Goal: Find specific page/section

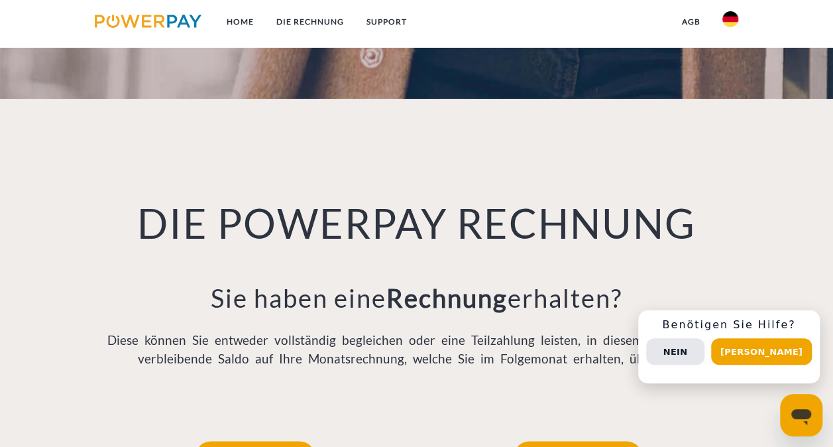
scroll to position [750, 0]
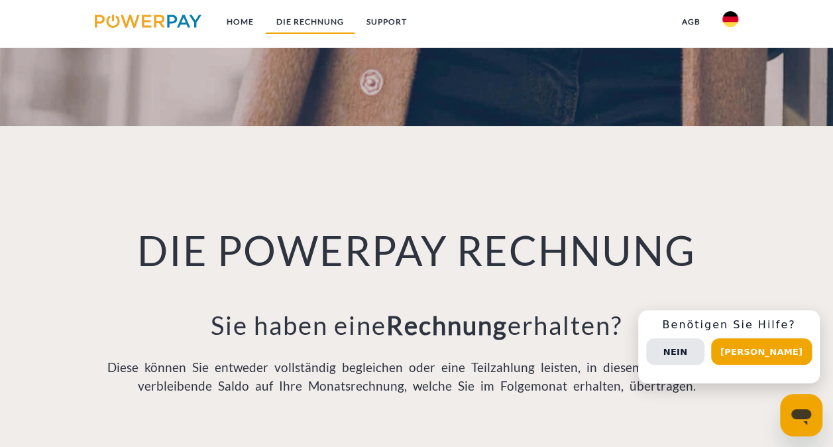
click at [315, 25] on link "DIE RECHNUNG" at bounding box center [310, 22] width 90 height 24
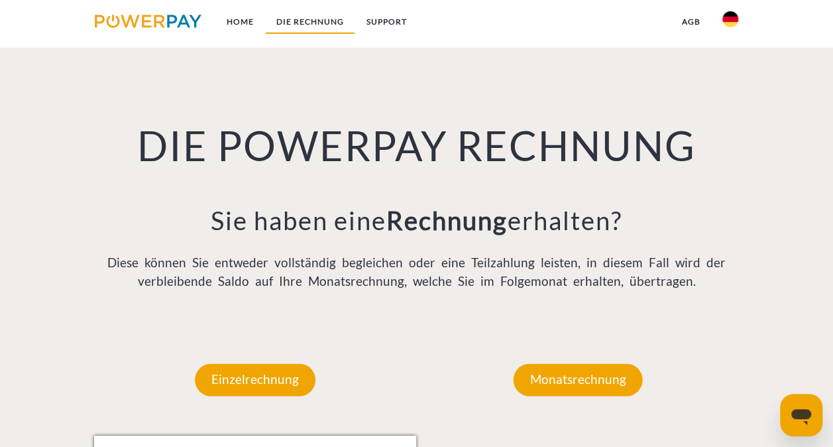
scroll to position [879, 0]
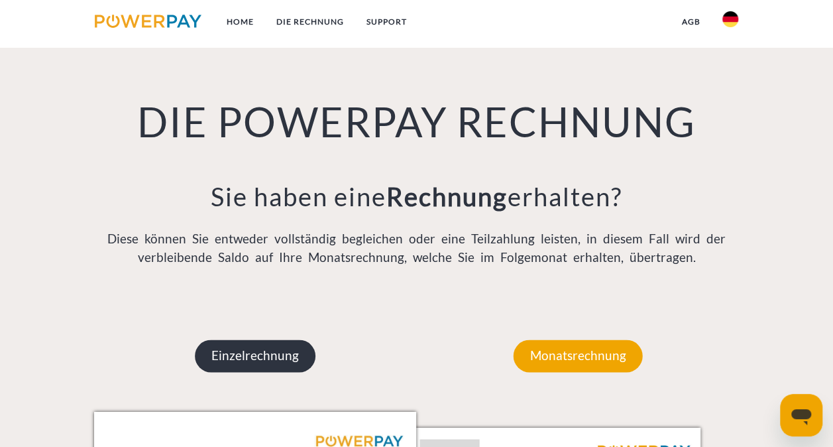
click at [253, 362] on p "Einzelrechnung" at bounding box center [255, 355] width 121 height 32
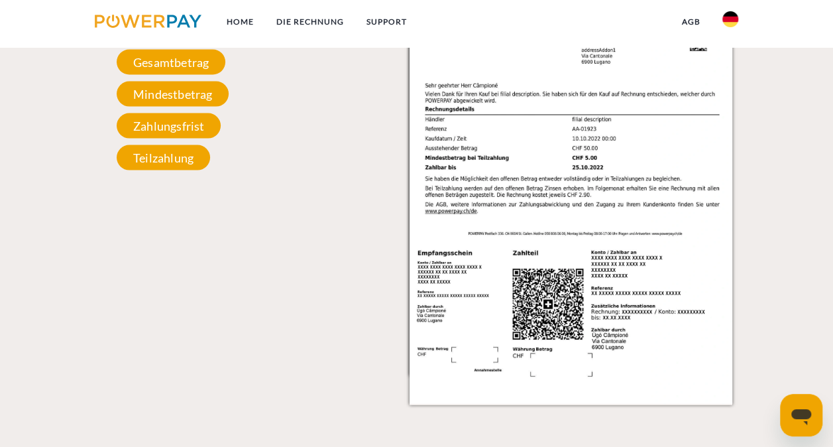
scroll to position [1210, 0]
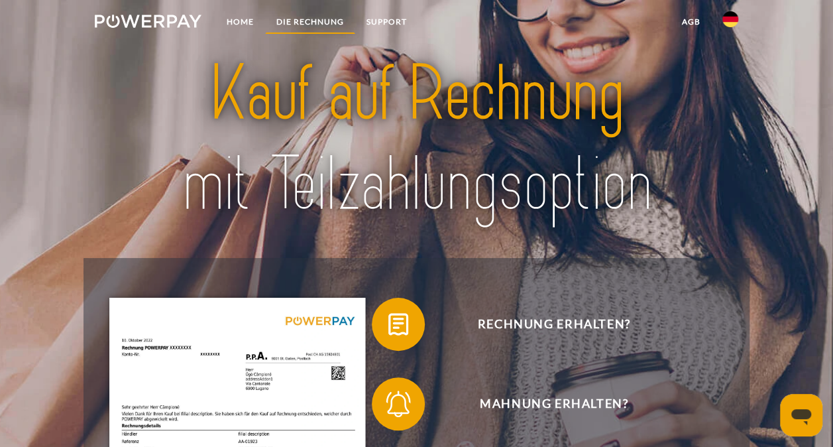
drag, startPoint x: 0, startPoint y: 0, endPoint x: 304, endPoint y: 20, distance: 304.2
click at [304, 20] on link "DIE RECHNUNG" at bounding box center [310, 22] width 90 height 24
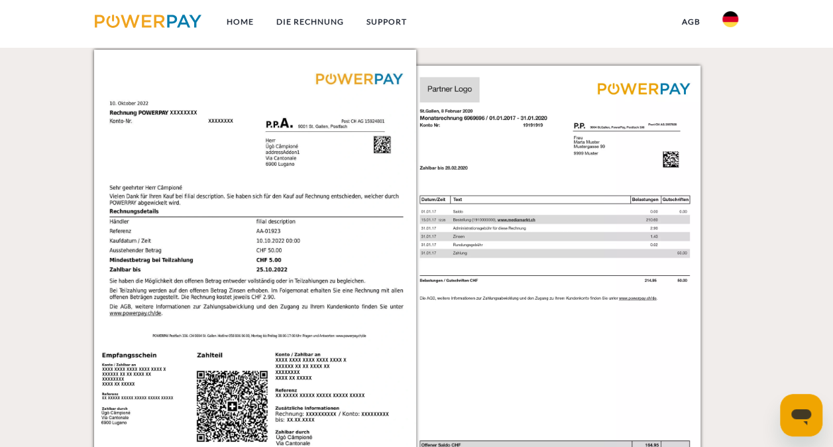
scroll to position [1078, 0]
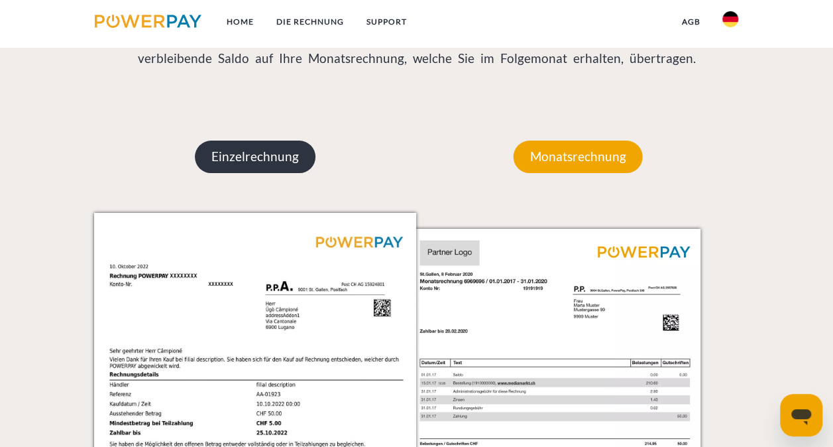
click at [278, 156] on p "Einzelrechnung" at bounding box center [255, 156] width 121 height 32
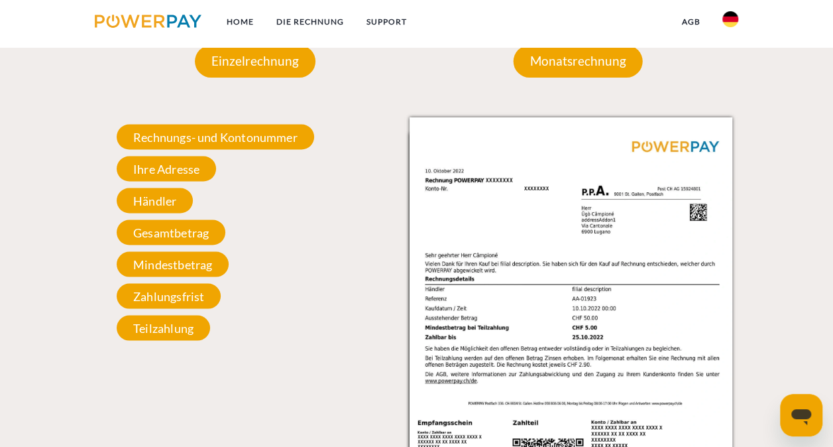
scroll to position [1210, 0]
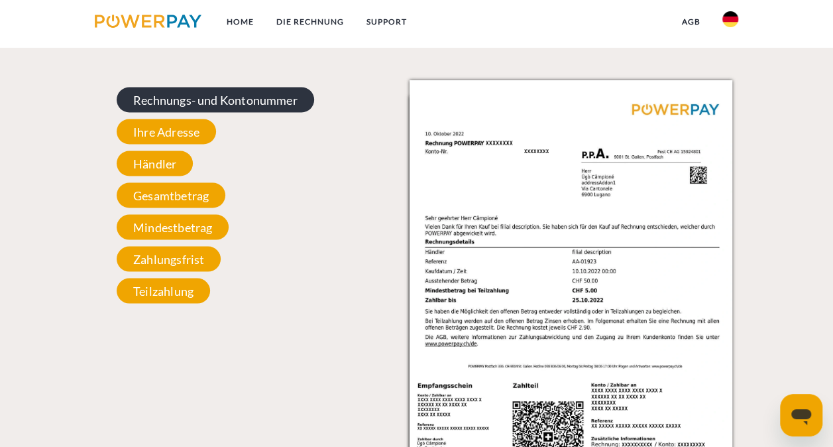
click at [276, 99] on span "Rechnungs- und Kontonummer" at bounding box center [215, 99] width 197 height 25
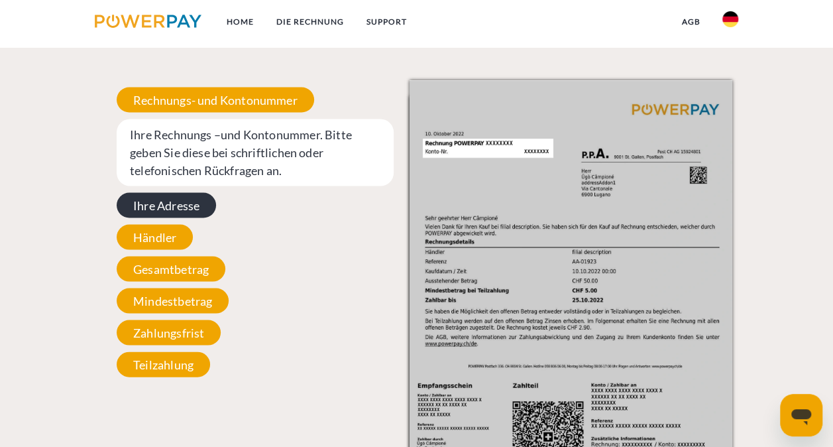
click at [195, 204] on span "Ihre Adresse" at bounding box center [166, 204] width 99 height 25
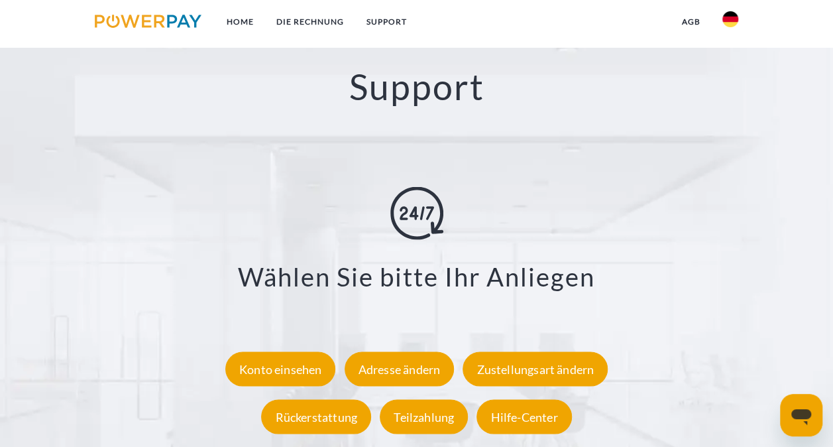
scroll to position [2138, 0]
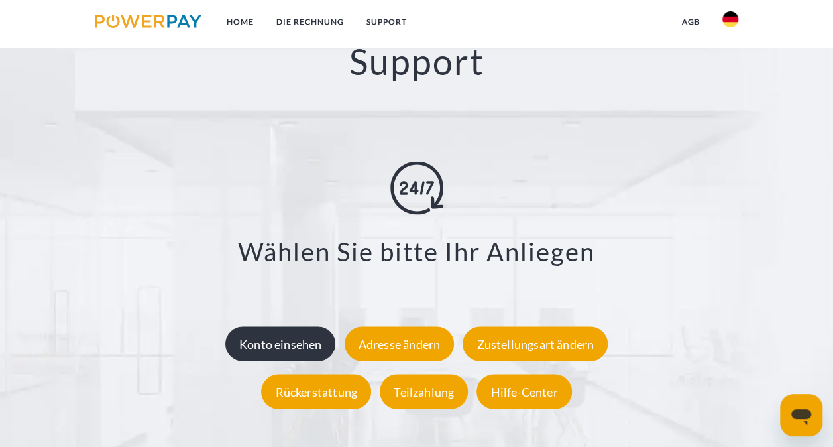
click at [306, 347] on div "Konto einsehen" at bounding box center [280, 344] width 111 height 34
